Goal: Obtain resource: Obtain resource

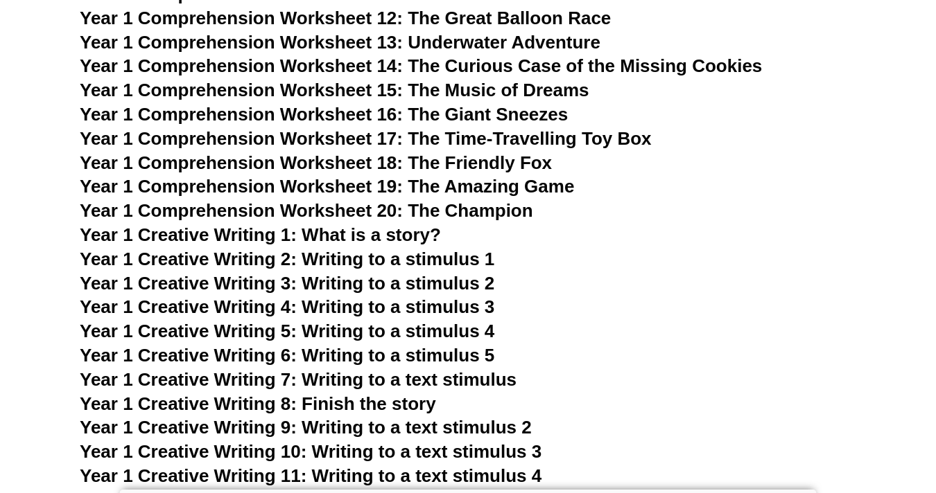
scroll to position [2055, 0]
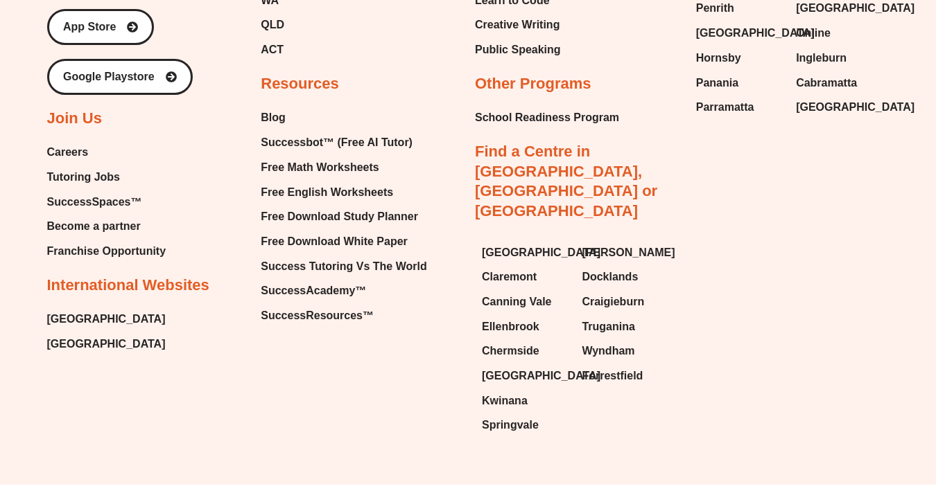
scroll to position [5874, 0]
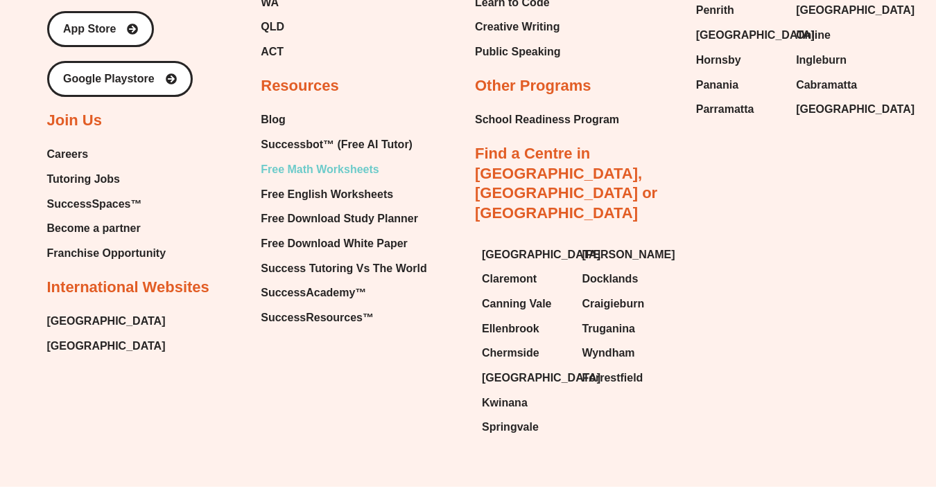
click at [324, 168] on span "Free Math Worksheets" at bounding box center [320, 169] width 118 height 21
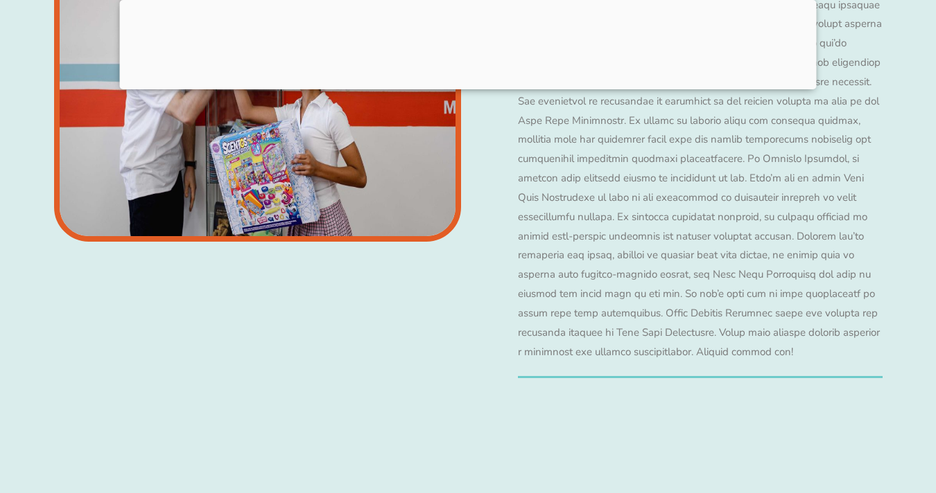
scroll to position [5496, 0]
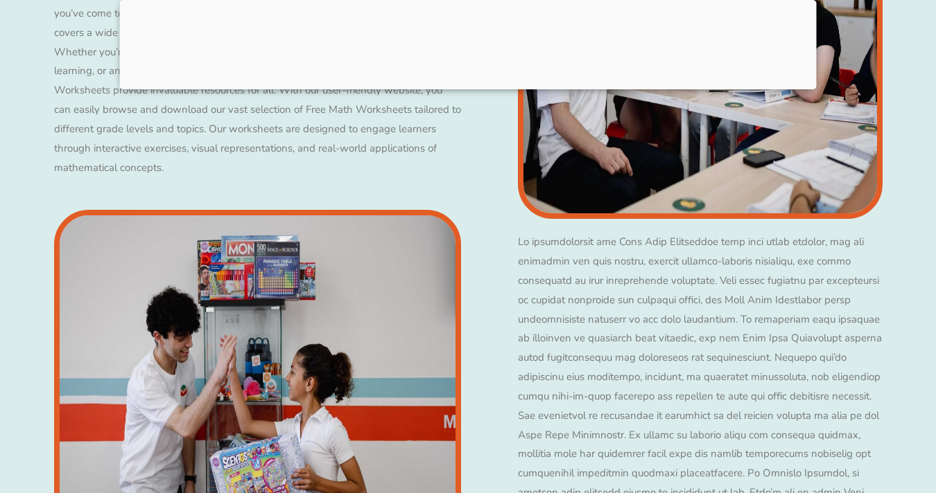
click at [459, 86] on div at bounding box center [468, 86] width 696 height 0
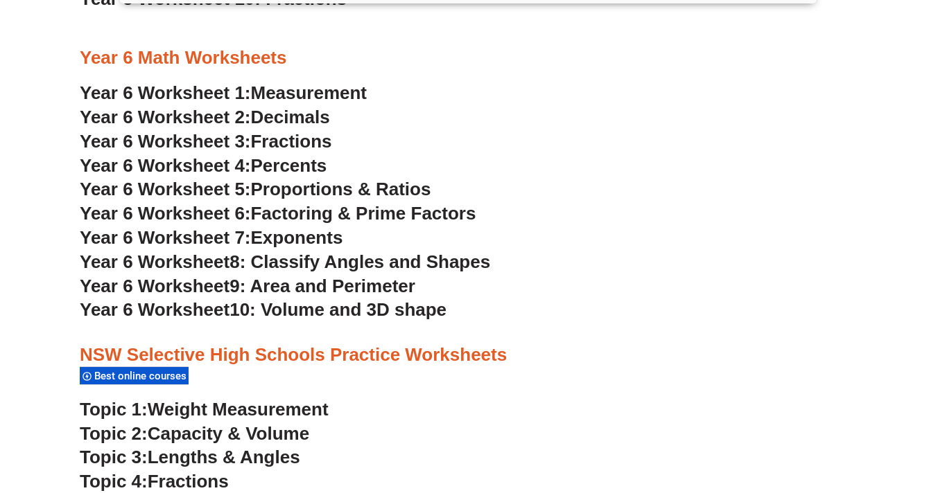
scroll to position [3175, 0]
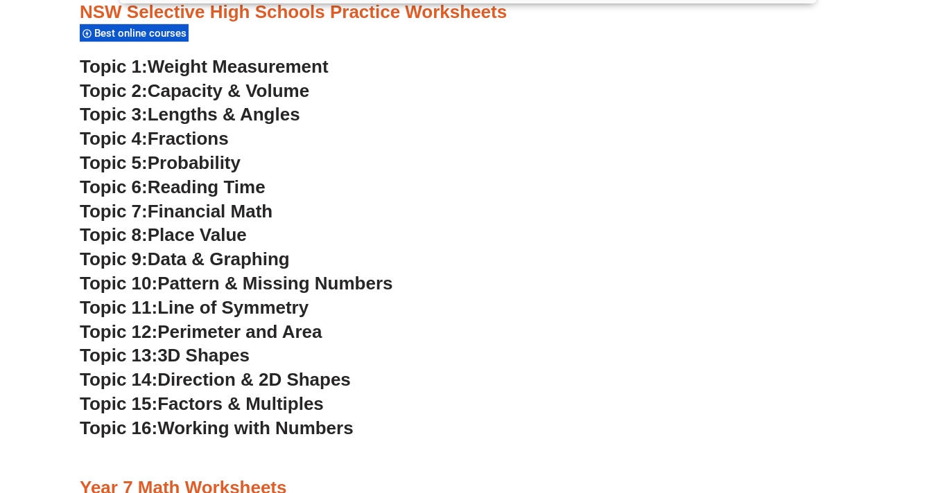
click at [240, 428] on span "Working with Numbers" at bounding box center [254, 428] width 195 height 21
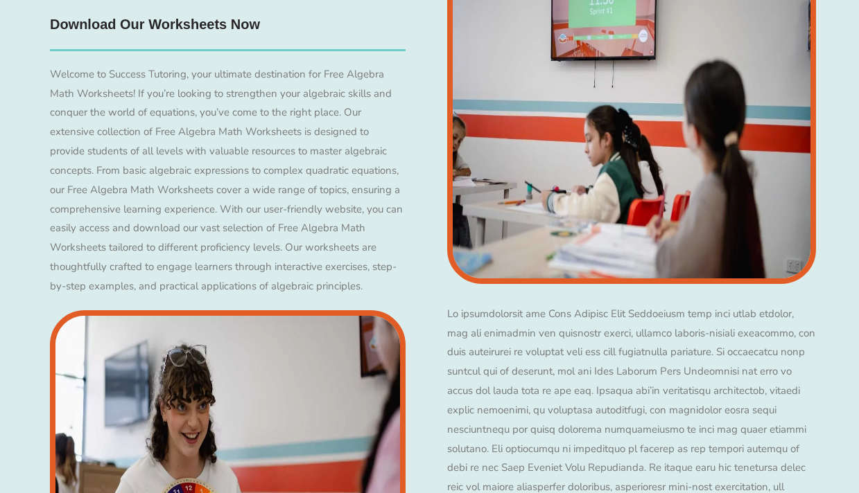
scroll to position [3133, 0]
